Goal: Transaction & Acquisition: Subscribe to service/newsletter

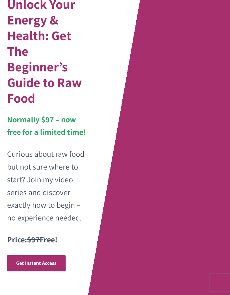
scroll to position [74, 0]
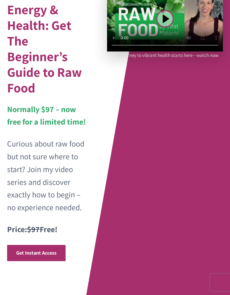
click at [46, 246] on link "Get Instant Access" at bounding box center [36, 253] width 59 height 16
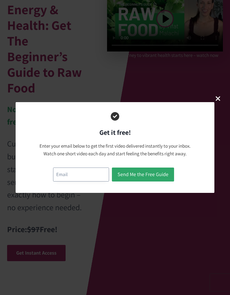
click at [68, 176] on input "email" at bounding box center [81, 175] width 56 height 14
type input "[EMAIL_ADDRESS][DOMAIN_NAME]"
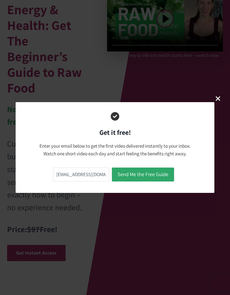
click at [145, 172] on button "Send Me the Free Guide" at bounding box center [143, 175] width 62 height 14
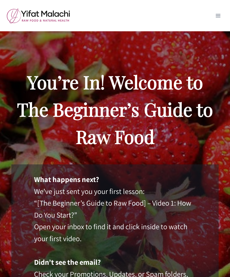
click at [19, 180] on div "What happens next? We’ve just sent you your first lesson: “[The Beginner’s Guid…" at bounding box center [115, 279] width 208 height 231
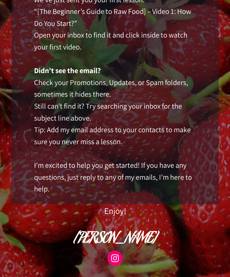
scroll to position [191, 0]
